Goal: Information Seeking & Learning: Learn about a topic

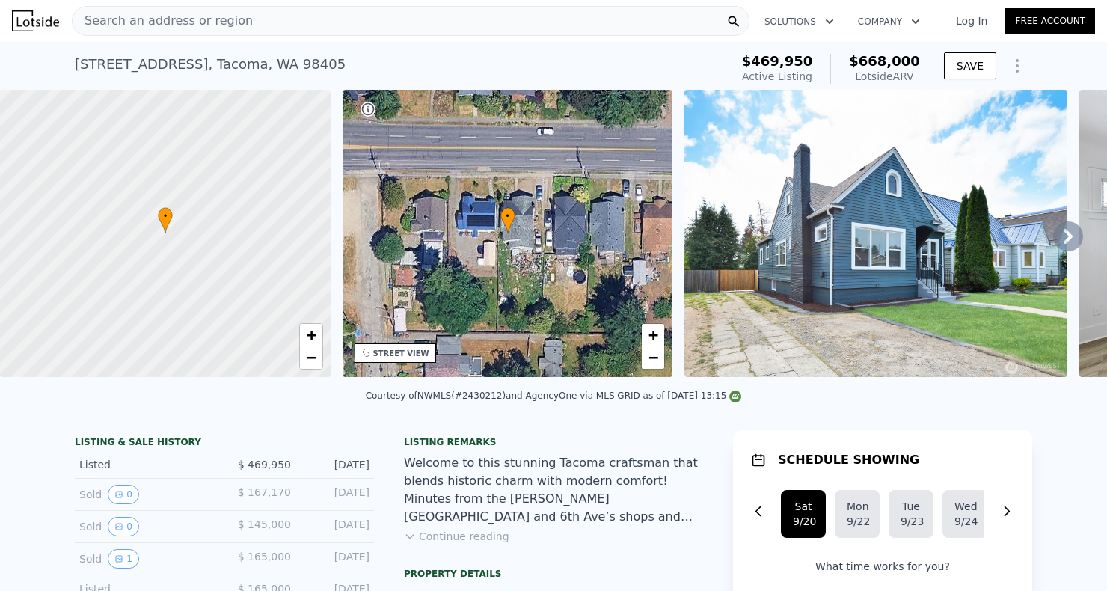
click at [166, 233] on icon at bounding box center [165, 220] width 15 height 26
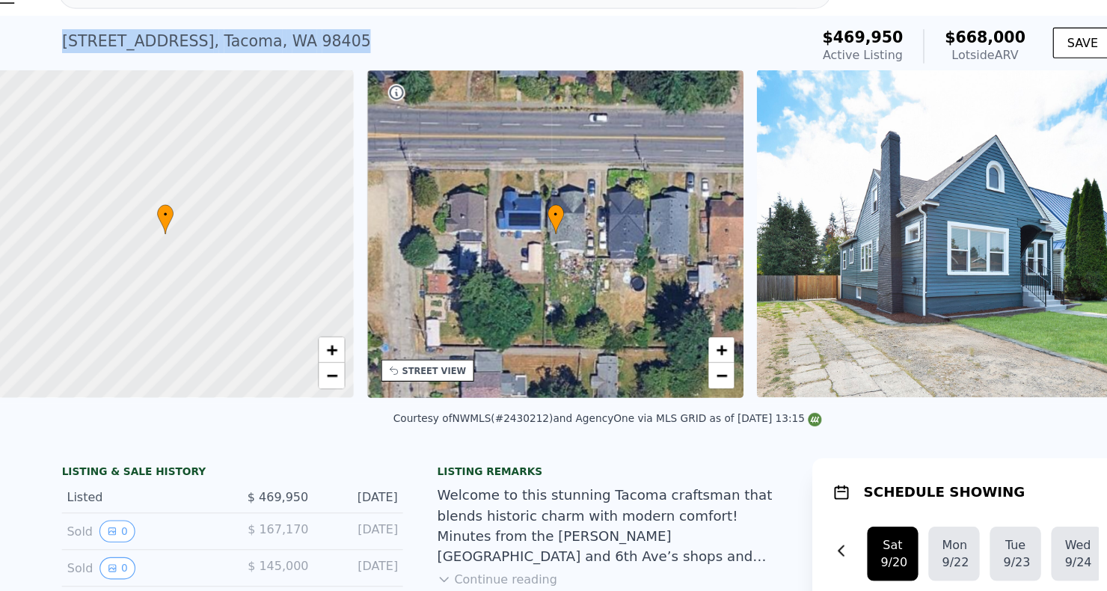
drag, startPoint x: 304, startPoint y: 56, endPoint x: 60, endPoint y: 55, distance: 243.8
click at [60, 55] on div "3824 S 12th St , Tacoma , WA 98405 Active at $469,950 (~ARV $668k ) $469,950 Ac…" at bounding box center [553, 66] width 1107 height 48
copy div "3824 S 12th St , Tacoma , WA 98405"
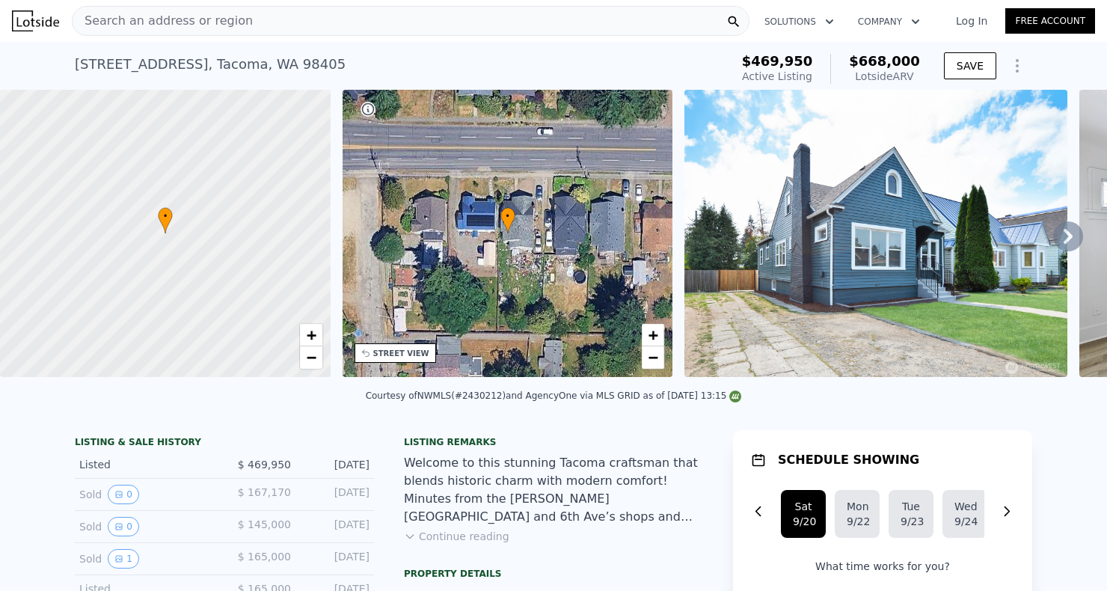
click at [1063, 238] on icon at bounding box center [1068, 236] width 30 height 30
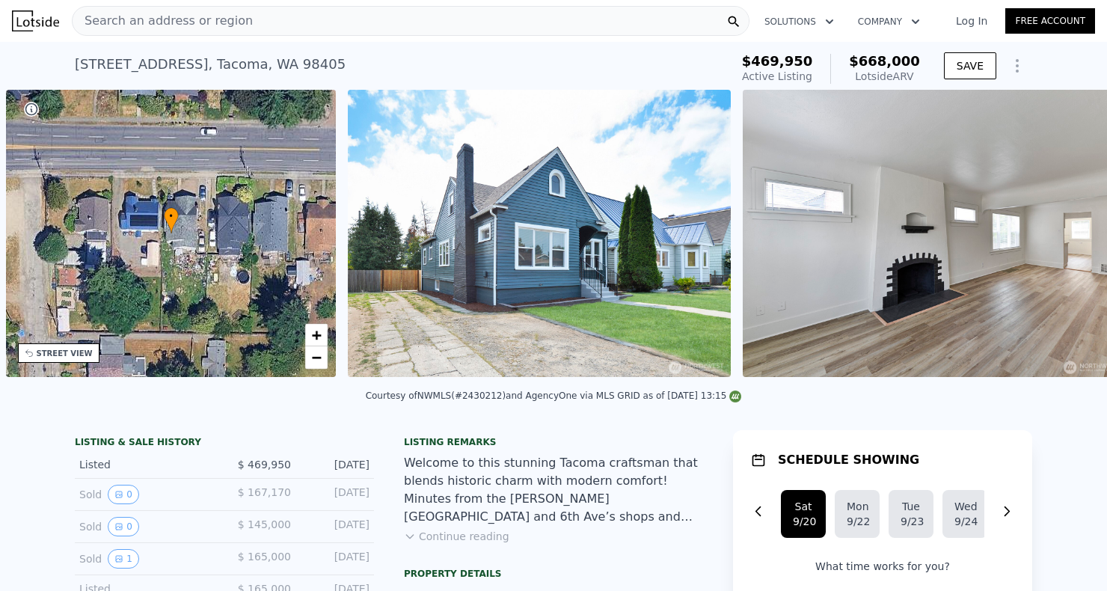
scroll to position [0, 348]
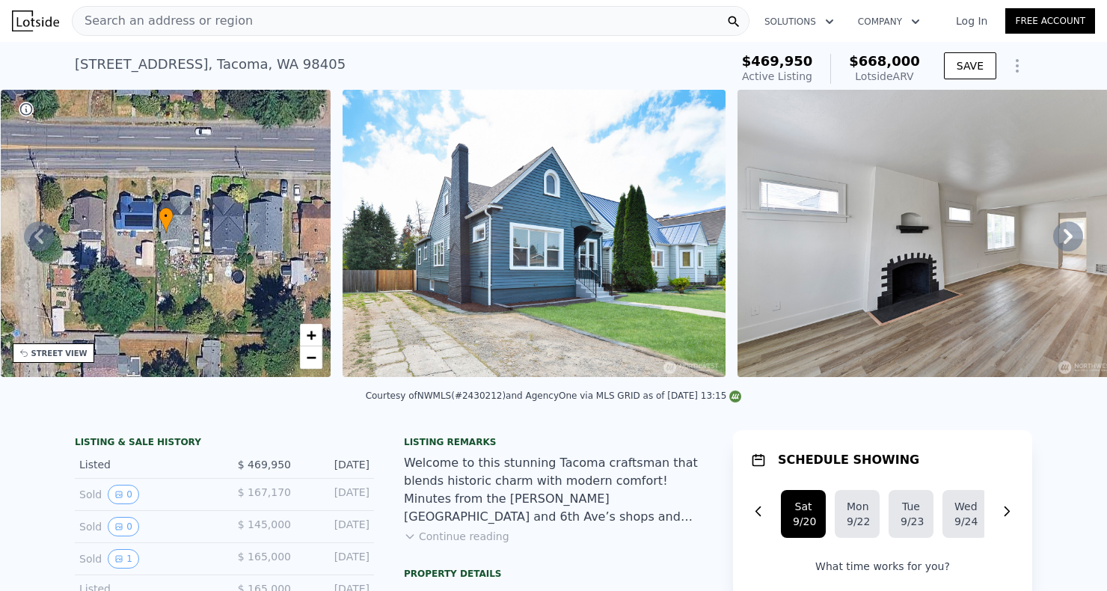
click at [628, 240] on img at bounding box center [534, 233] width 383 height 287
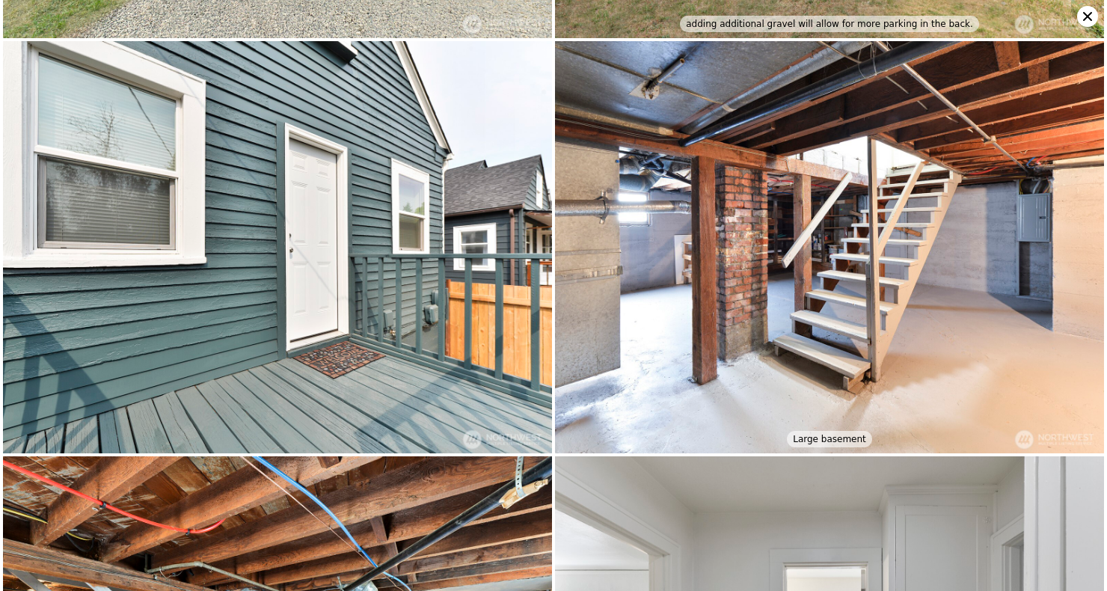
scroll to position [4105, 0]
click at [1043, 226] on img at bounding box center [829, 248] width 549 height 412
click at [807, 236] on img at bounding box center [829, 248] width 549 height 412
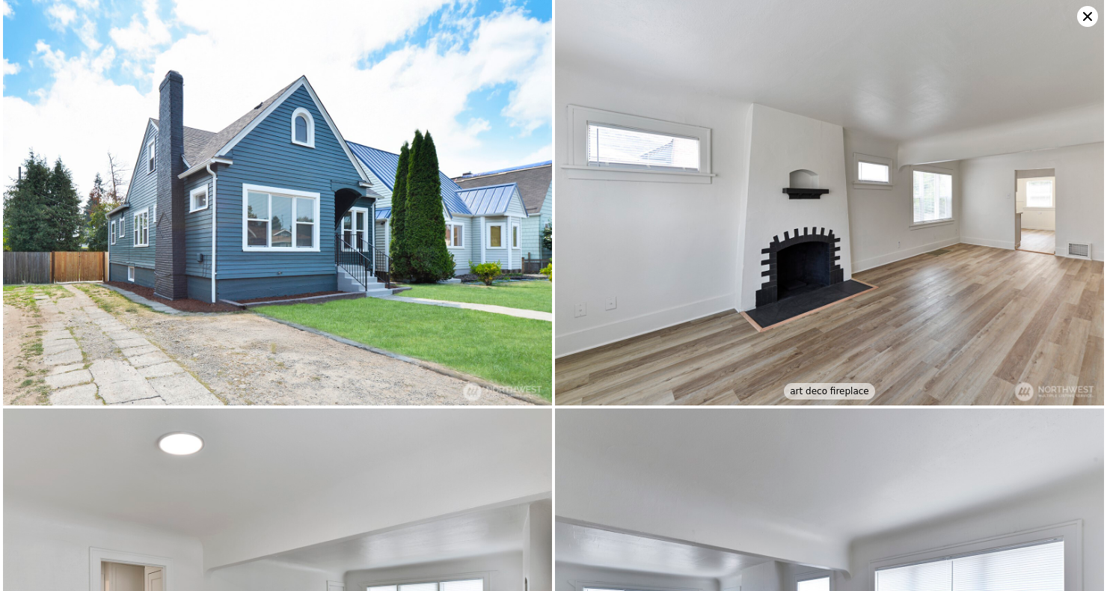
scroll to position [0, 0]
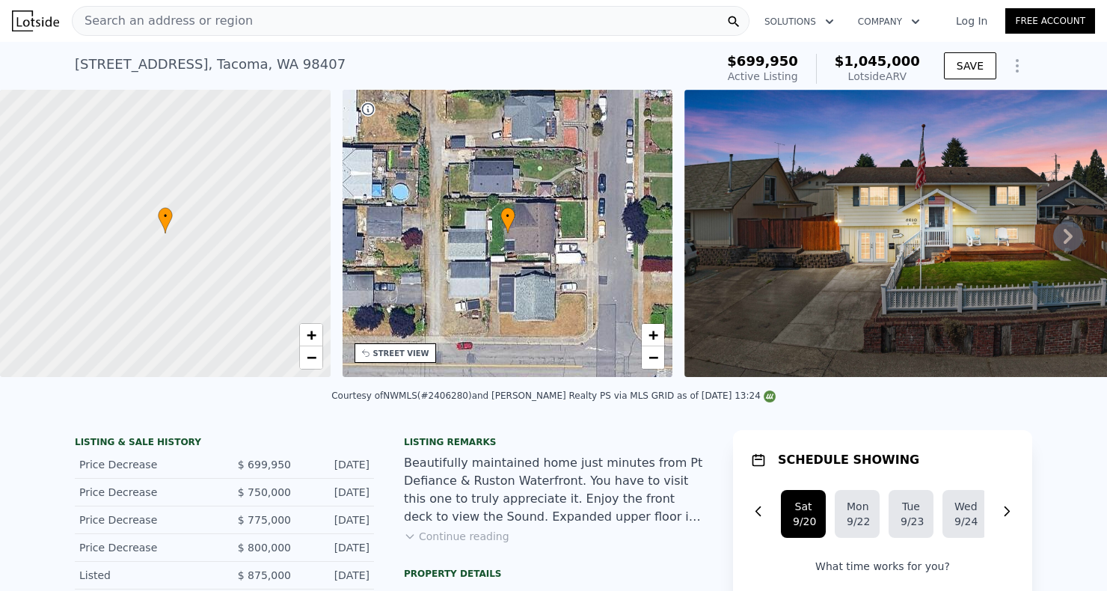
click at [874, 245] on img at bounding box center [939, 233] width 511 height 287
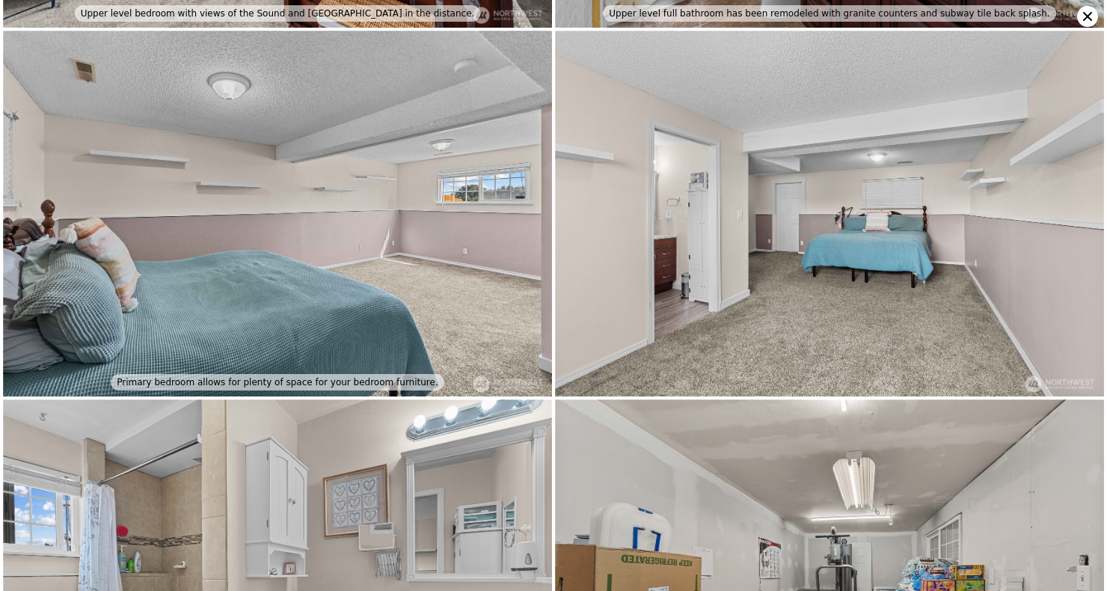
scroll to position [2499, 0]
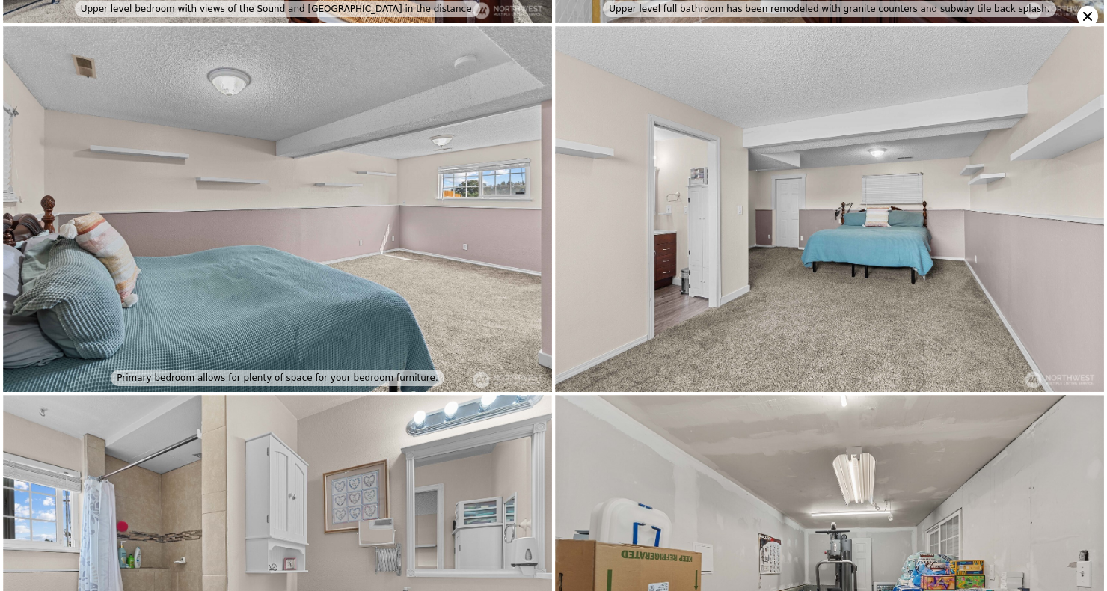
click at [327, 32] on img at bounding box center [277, 209] width 549 height 366
click at [299, 57] on img at bounding box center [277, 209] width 549 height 366
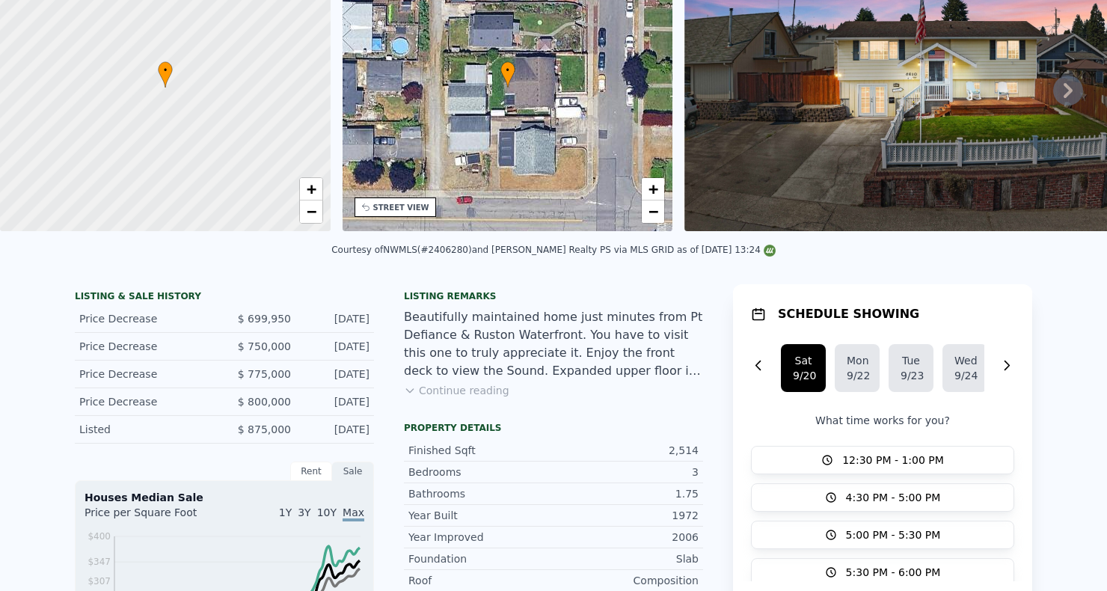
scroll to position [0, 0]
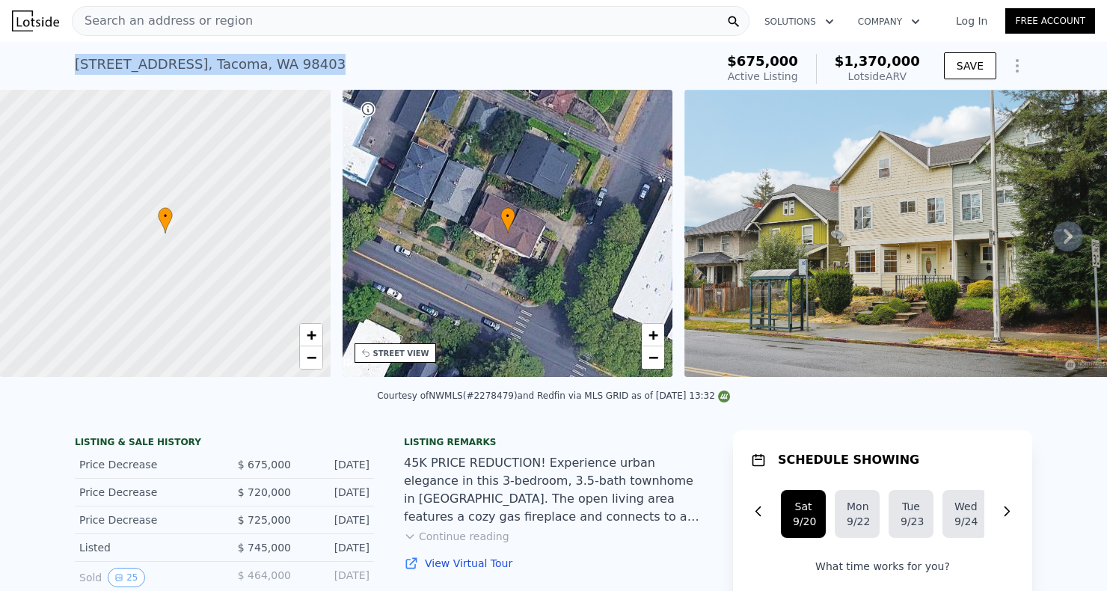
drag, startPoint x: 280, startPoint y: 67, endPoint x: 58, endPoint y: 58, distance: 222.3
click at [58, 58] on div "[STREET_ADDRESS] Active at $675k (~ARV $1.370m ) $675,000 Active Listing $1,370…" at bounding box center [553, 66] width 1107 height 48
copy div "[STREET_ADDRESS]"
click at [773, 220] on img at bounding box center [899, 233] width 431 height 287
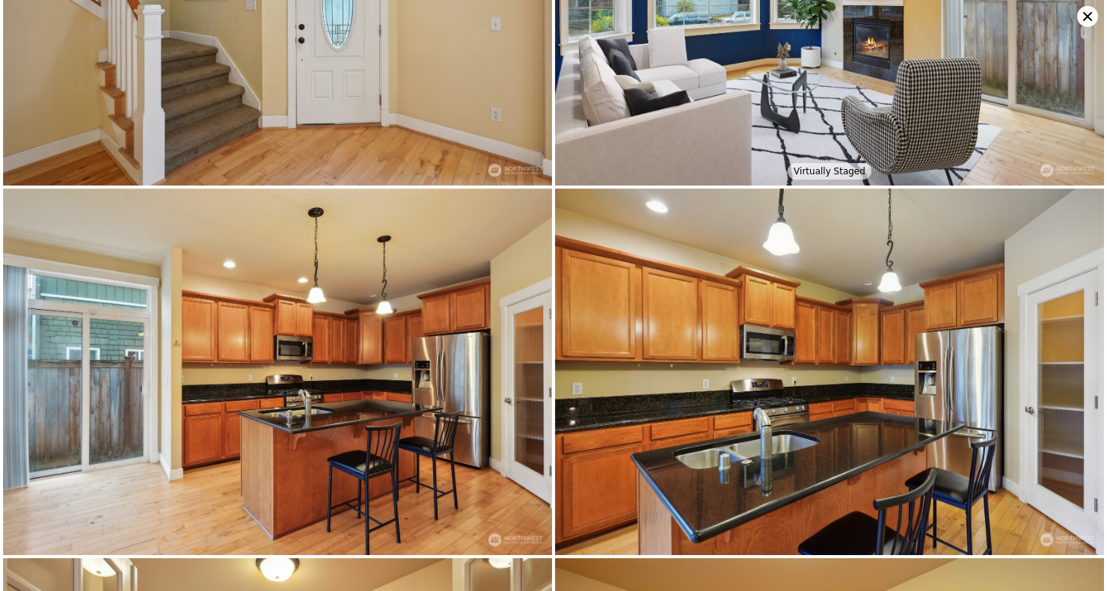
scroll to position [1461, 0]
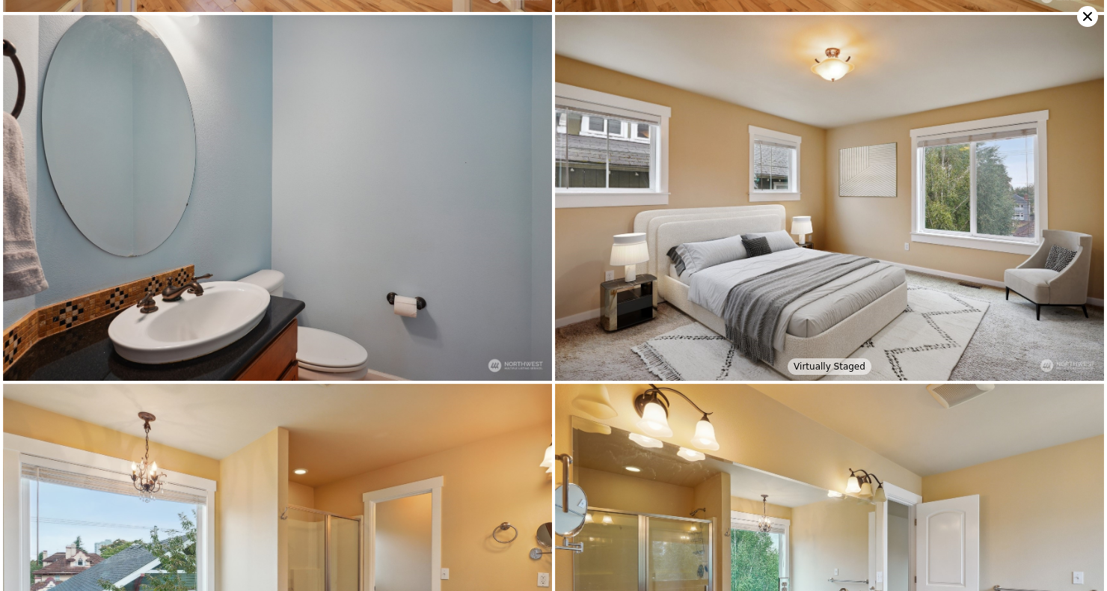
click at [859, 61] on img at bounding box center [829, 198] width 549 height 366
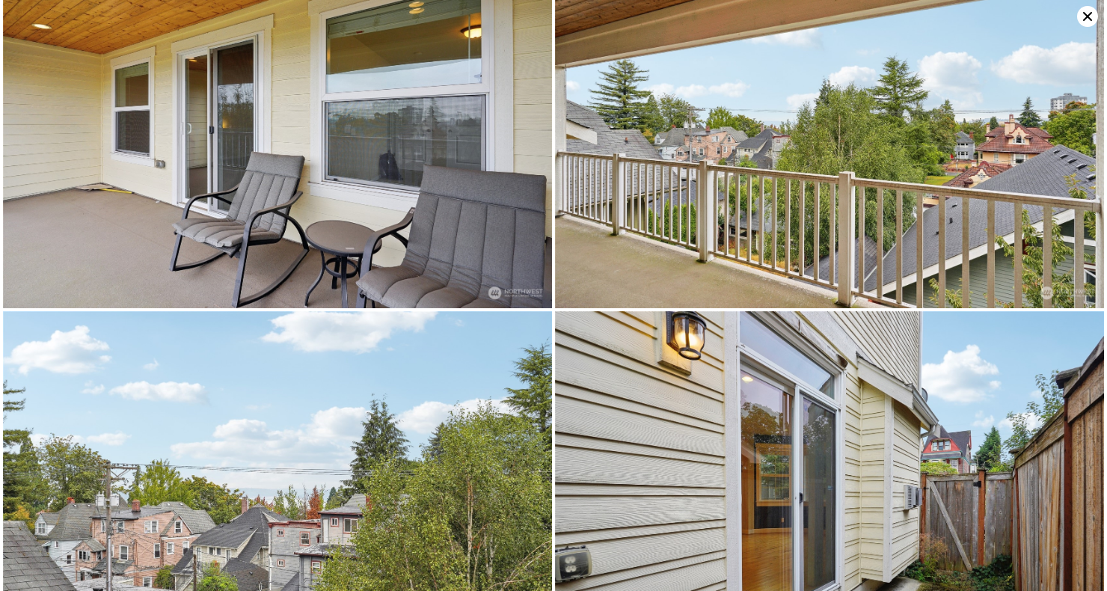
scroll to position [4381, 0]
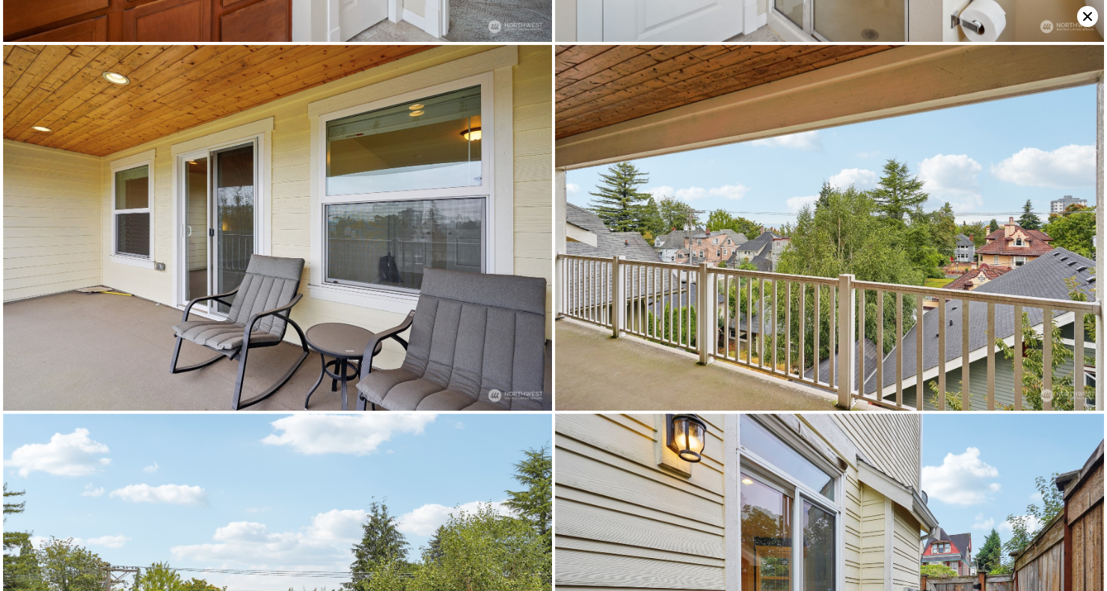
click at [102, 317] on img at bounding box center [277, 228] width 549 height 366
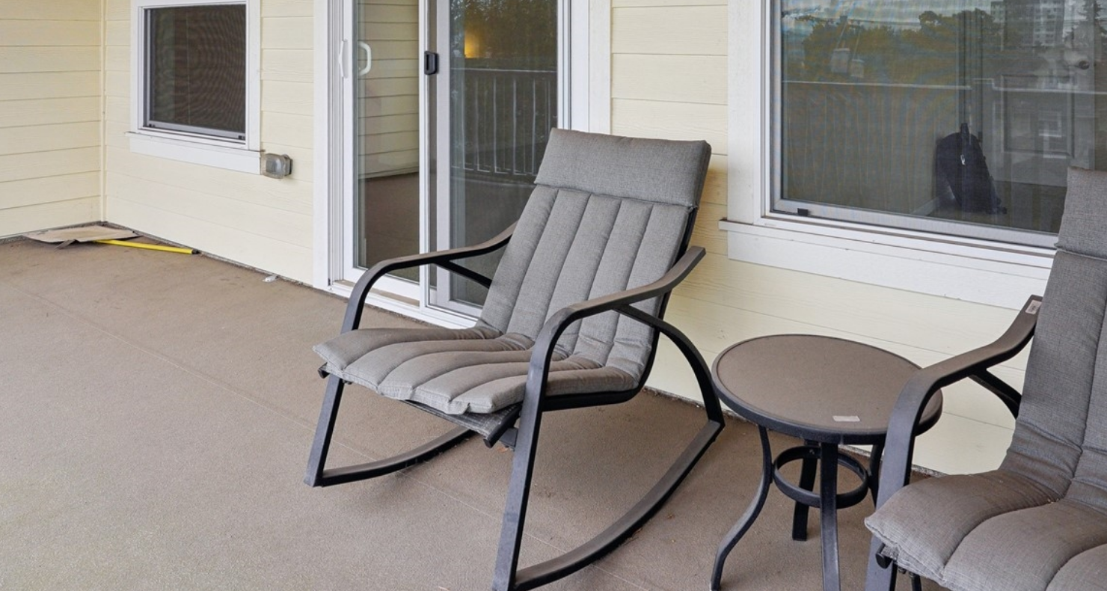
click at [101, 316] on img at bounding box center [277, 228] width 549 height 366
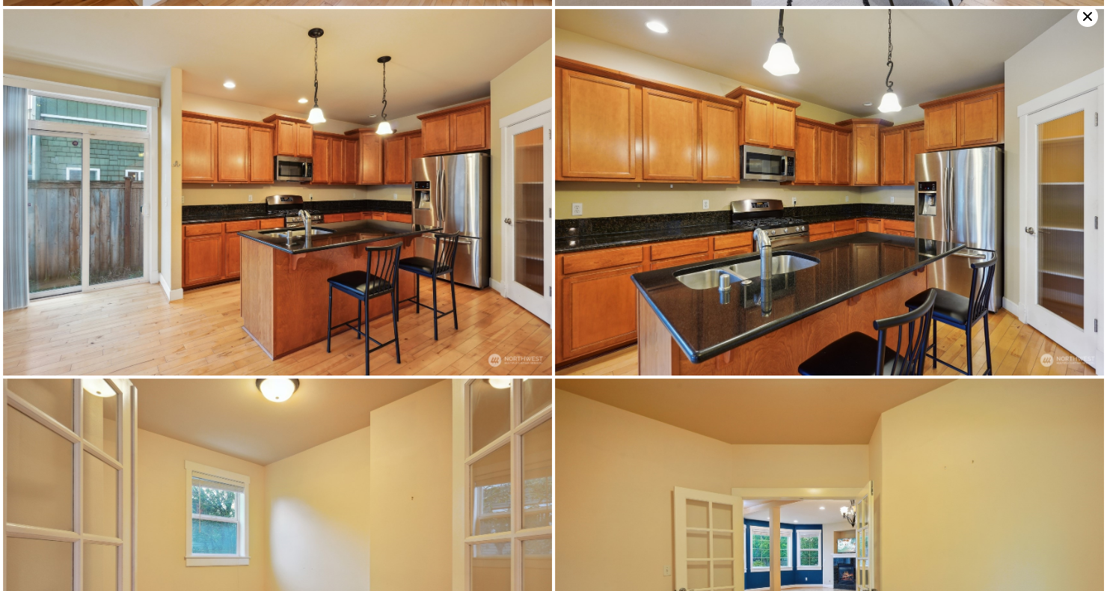
scroll to position [730, 0]
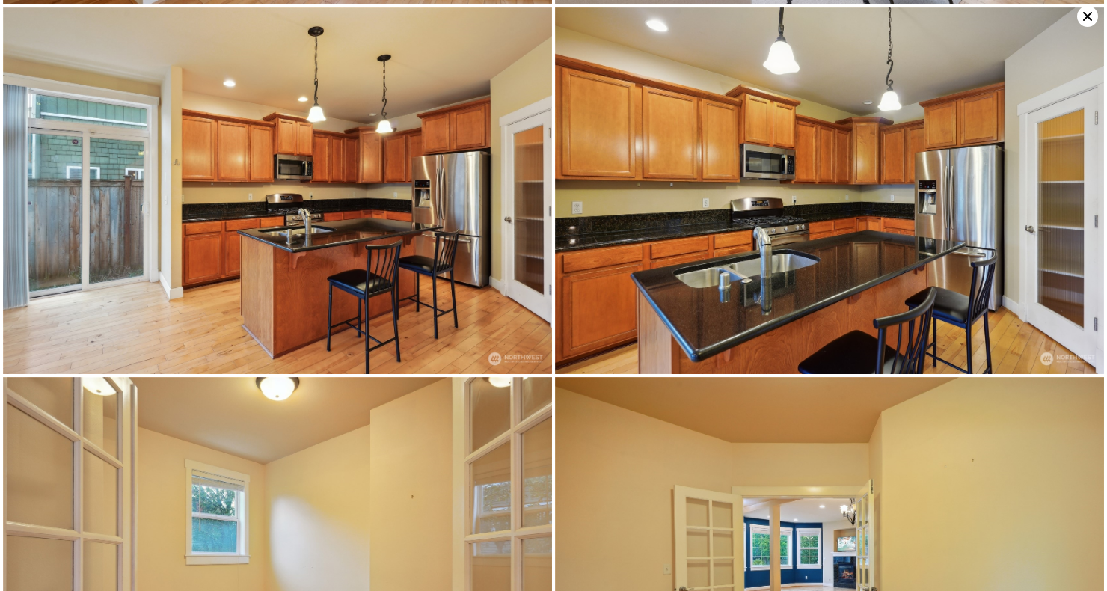
click at [943, 192] on img at bounding box center [829, 190] width 549 height 366
click at [764, 156] on img at bounding box center [829, 190] width 549 height 366
